Goal: Complete application form

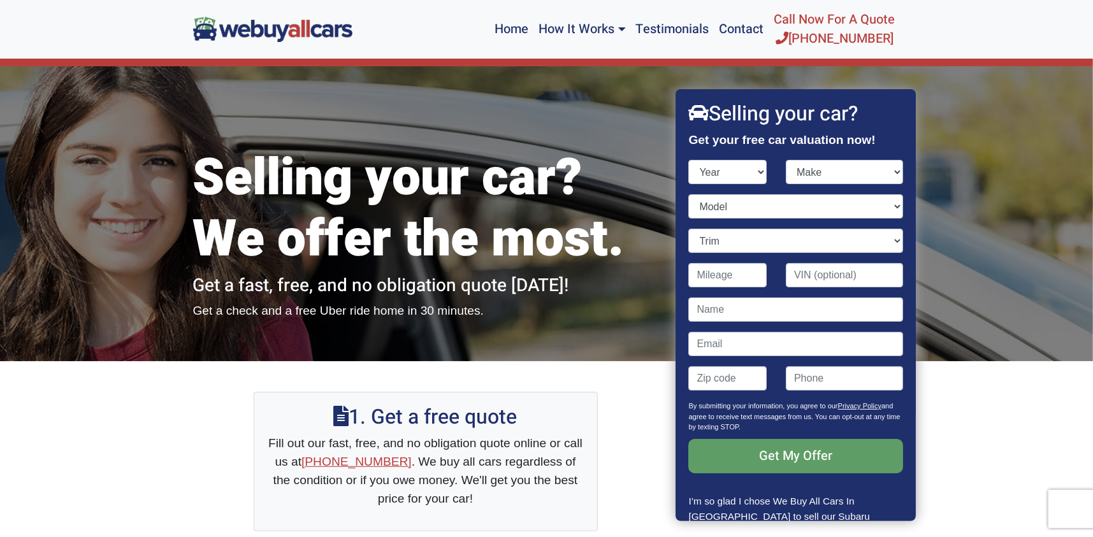
select select "2001"
click at [689, 160] on select "Year [DATE] 2025 2024 2023 2022 2021 2020 2019 2018 2017 2016 2015 2014 2013 20…" at bounding box center [728, 172] width 78 height 24
click at [833, 177] on select "Make Acura Aston [PERSON_NAME] Audi Bentley BMW Buick Cadillac Chevrolet Chrysl…" at bounding box center [844, 172] width 117 height 24
select select "Dodge"
click at [786, 160] on select "Make Acura Aston [PERSON_NAME] Audi Bentley BMW Buick Cadillac Chevrolet Chrysl…" at bounding box center [844, 172] width 117 height 24
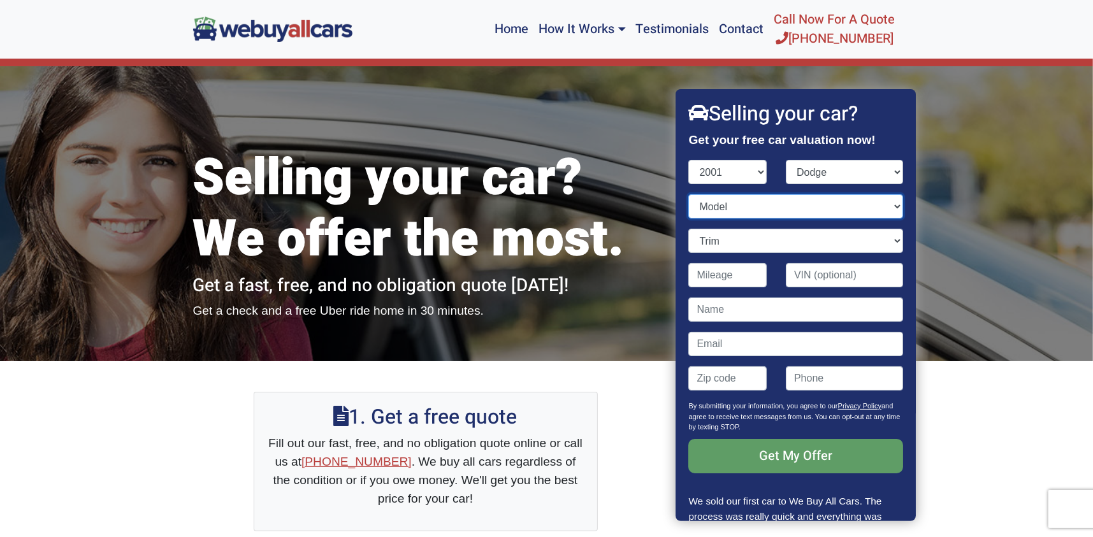
click at [739, 210] on select "Model Caravan Dakota Durango Grand Caravan Intrepid Neon Ram Cargo Ram Pickup 1…" at bounding box center [796, 206] width 214 height 24
select select "Ram Pickup 1500"
click at [689, 194] on select "Model Caravan Dakota Durango Grand Caravan Intrepid Neon Ram Cargo Ram Pickup 1…" at bounding box center [796, 206] width 214 height 24
click at [718, 244] on select "Trim 2dr Club Cab ST 2WD SB (5.2L 8cyl) 2dr Club Cab ST 4WD SB (5.2L 8cyl) 2dr …" at bounding box center [796, 241] width 214 height 24
select select "2dr Club Cab ST 4WD SB (5.2L 8cyl)"
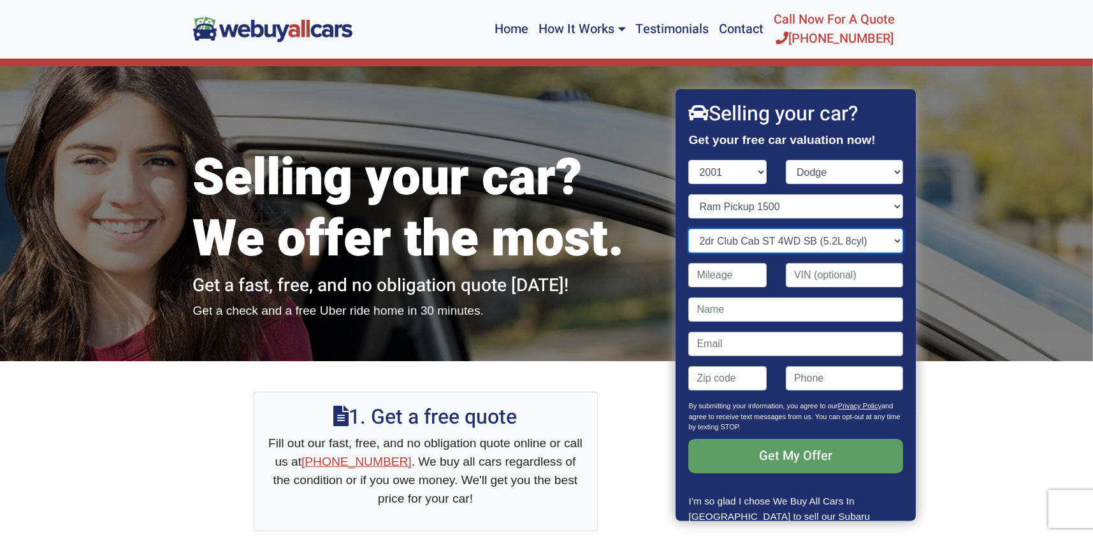
click at [689, 229] on select "Trim 2dr Club Cab ST 2WD SB (5.2L 8cyl) 2dr Club Cab ST 4WD SB (5.2L 8cyl) 2dr …" at bounding box center [796, 241] width 214 height 24
click at [749, 275] on input "Contact form" at bounding box center [728, 275] width 78 height 24
type input "212,000"
click at [751, 314] on input "Contact form" at bounding box center [796, 310] width 214 height 24
type input "i"
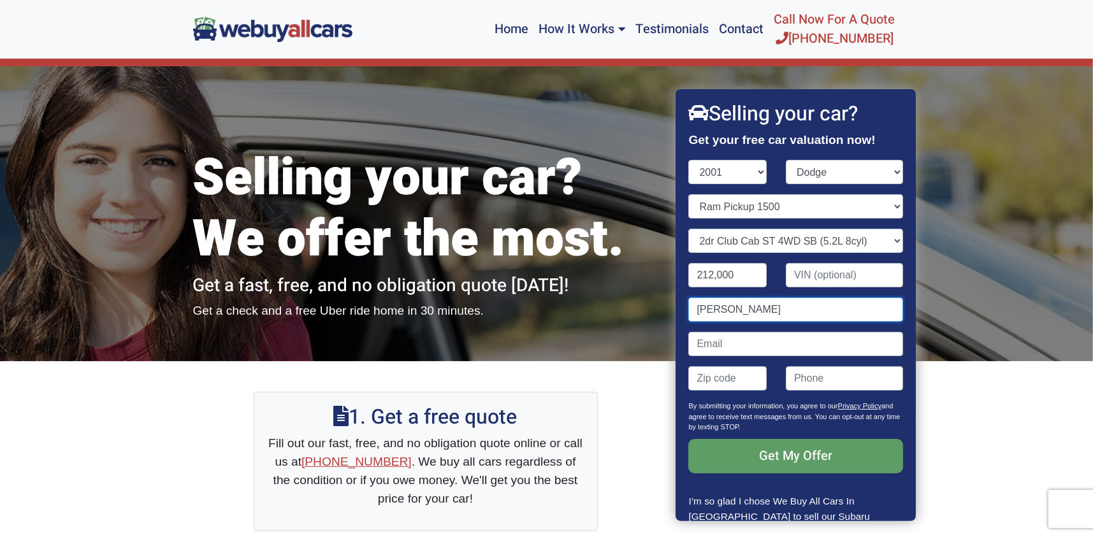
type input "[PERSON_NAME]"
click at [746, 343] on input "Contact form" at bounding box center [796, 344] width 214 height 24
type input "i"
type input "[EMAIL_ADDRESS][DOMAIN_NAME]"
click at [751, 379] on input "Contact form" at bounding box center [728, 378] width 78 height 24
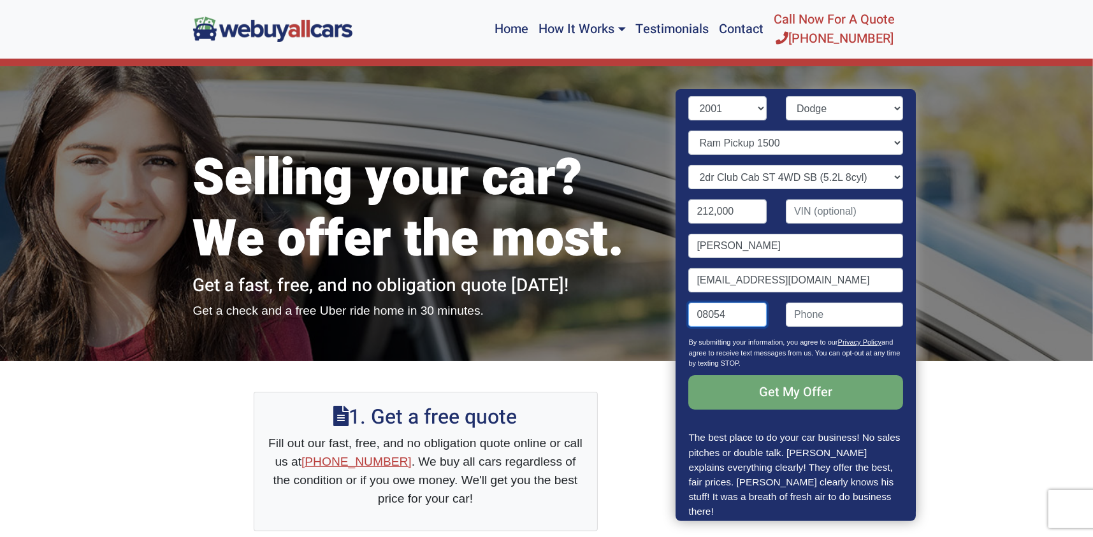
scroll to position [80, 0]
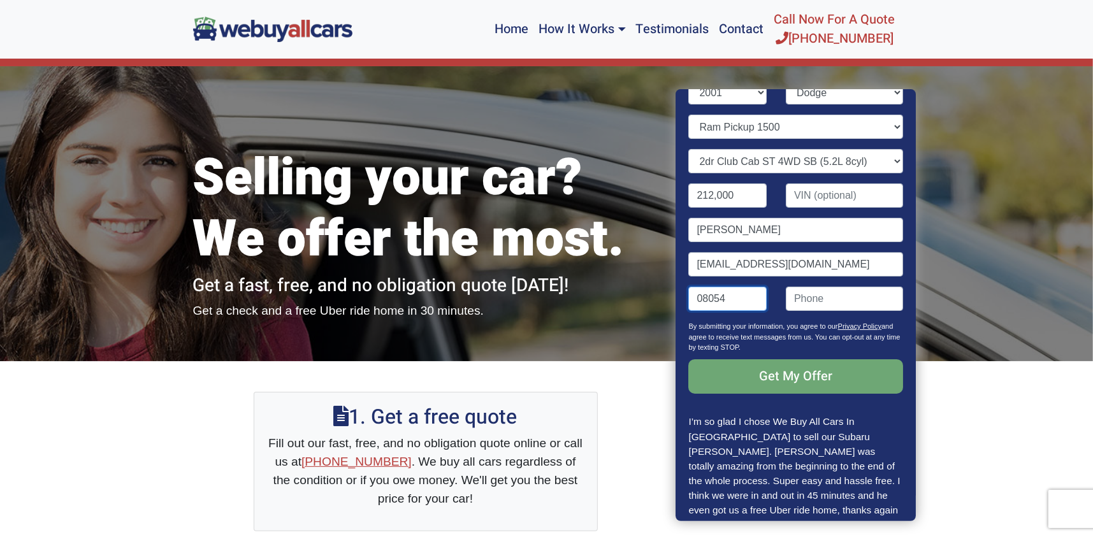
type input "08054"
click at [808, 375] on input "Get My Offer" at bounding box center [796, 376] width 214 height 34
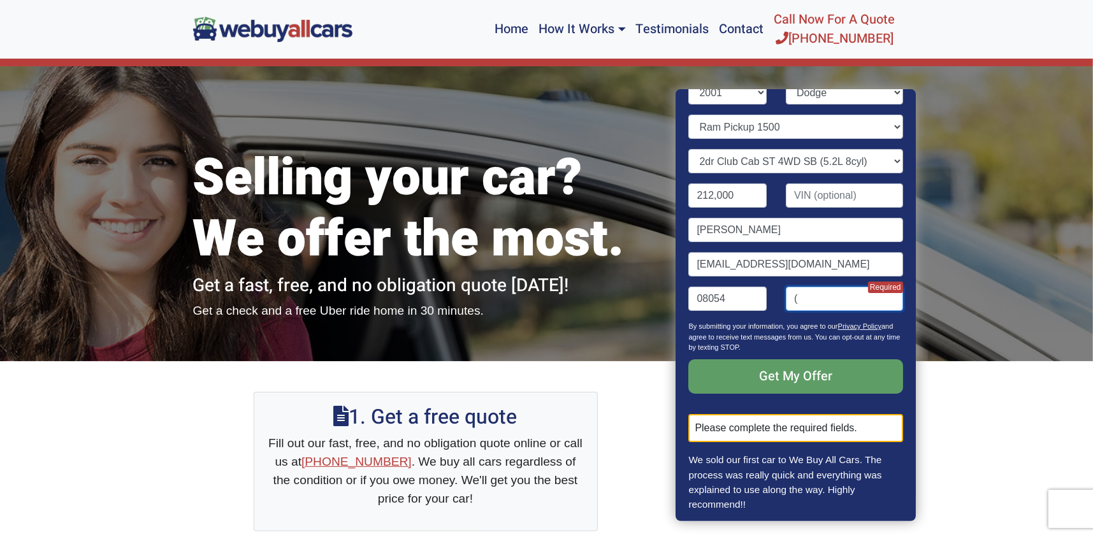
click at [832, 305] on input "(" at bounding box center [844, 299] width 117 height 24
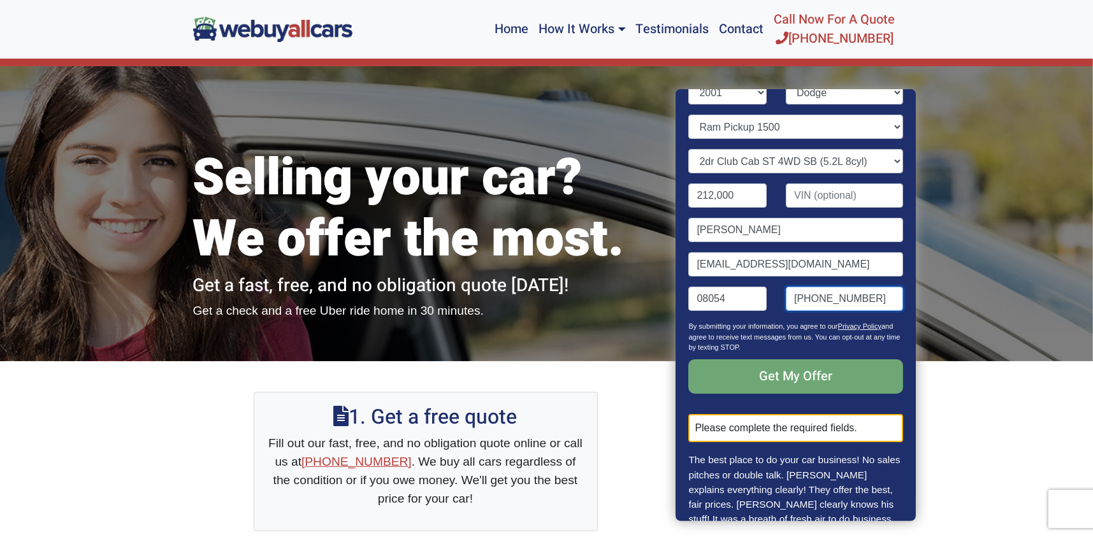
type input "[PHONE_NUMBER]"
click at [809, 377] on input "Get My Offer" at bounding box center [796, 376] width 214 height 34
